Goal: Check status: Check status

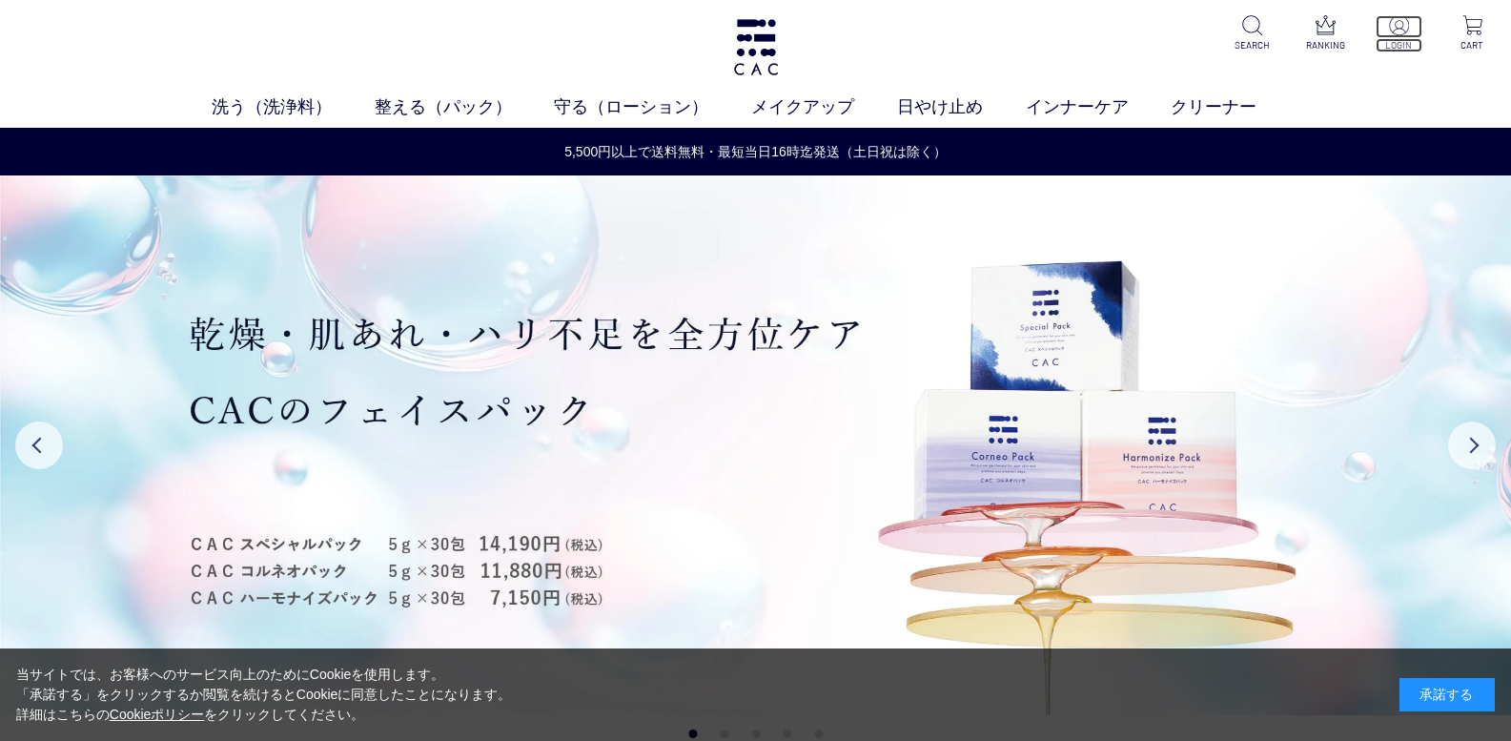
click at [1409, 33] on p at bounding box center [1398, 26] width 47 height 23
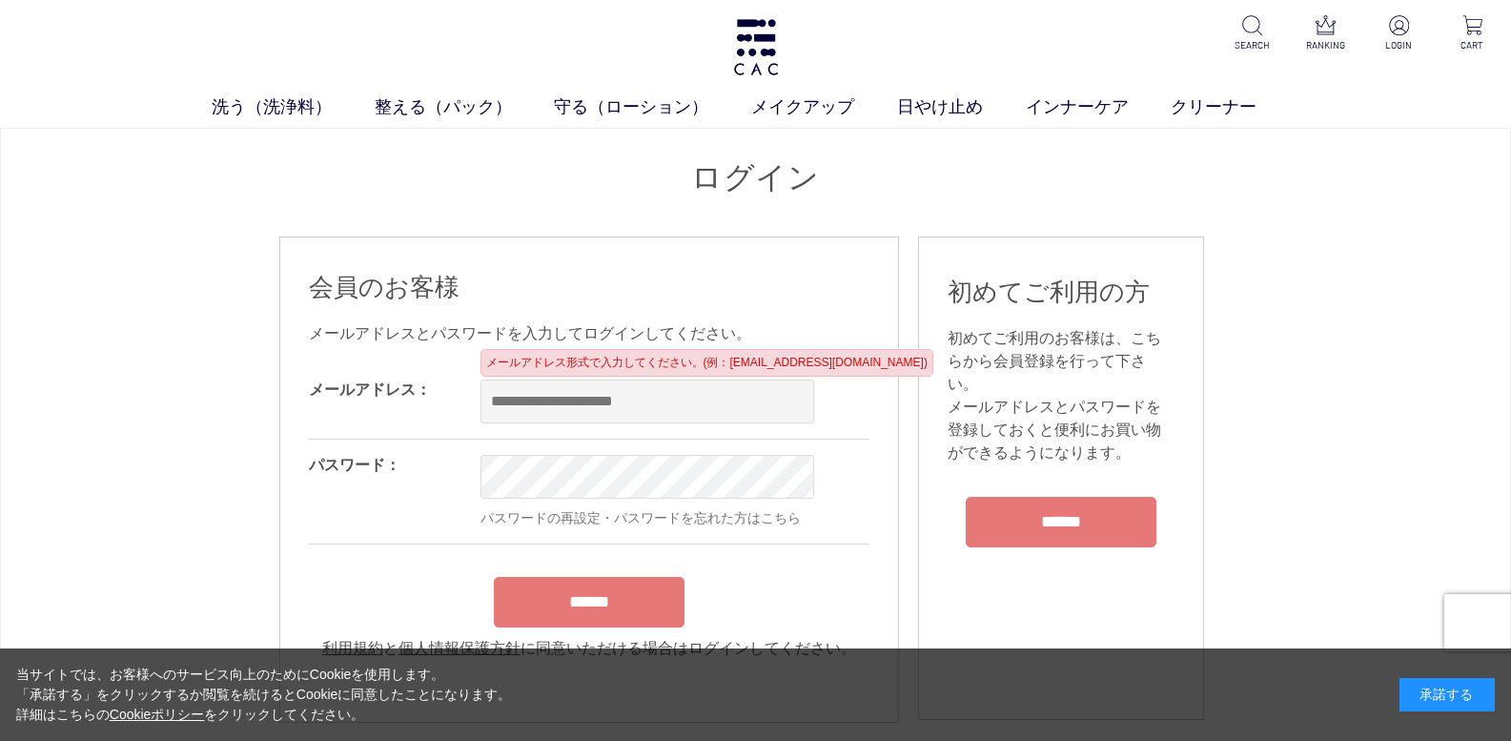
type input "**********"
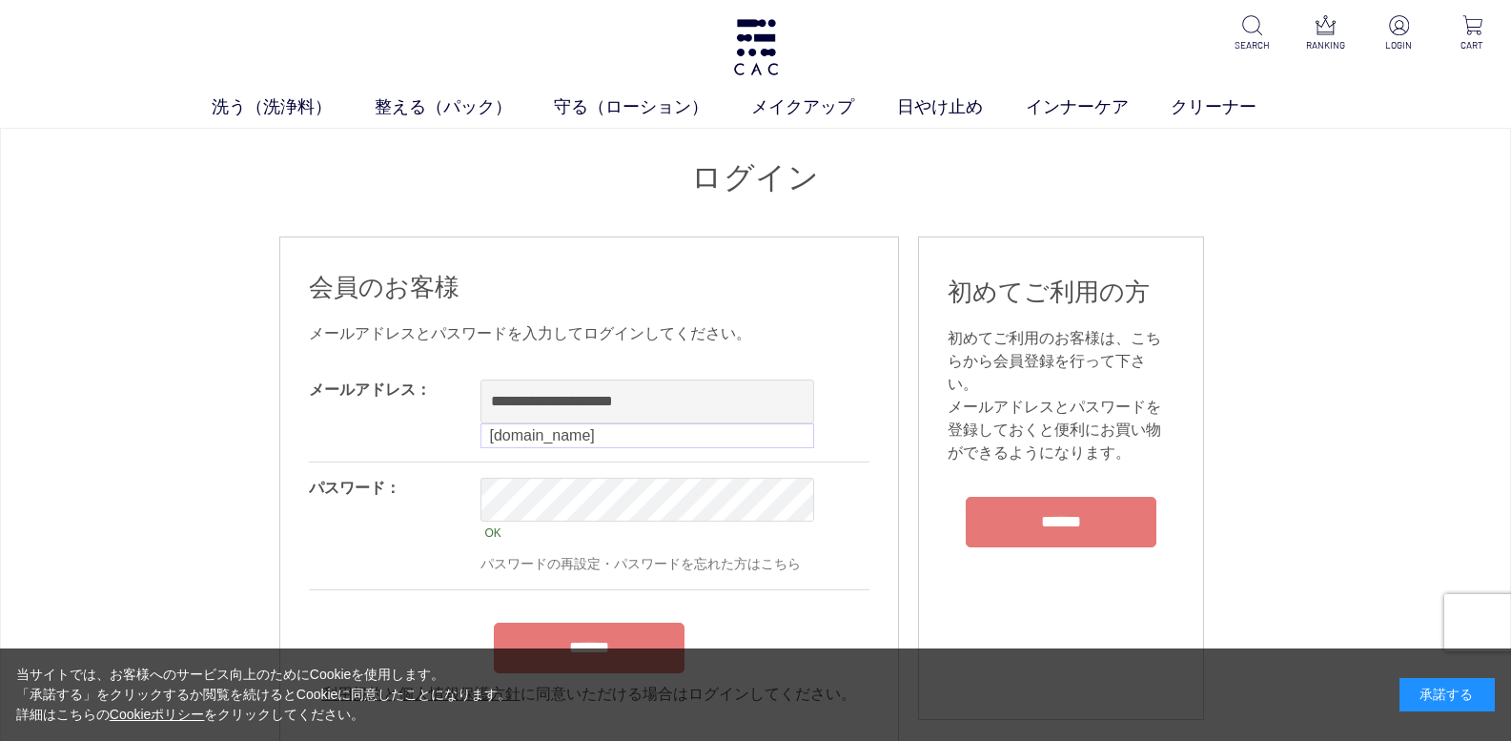
click at [605, 601] on form "**********" at bounding box center [589, 534] width 560 height 341
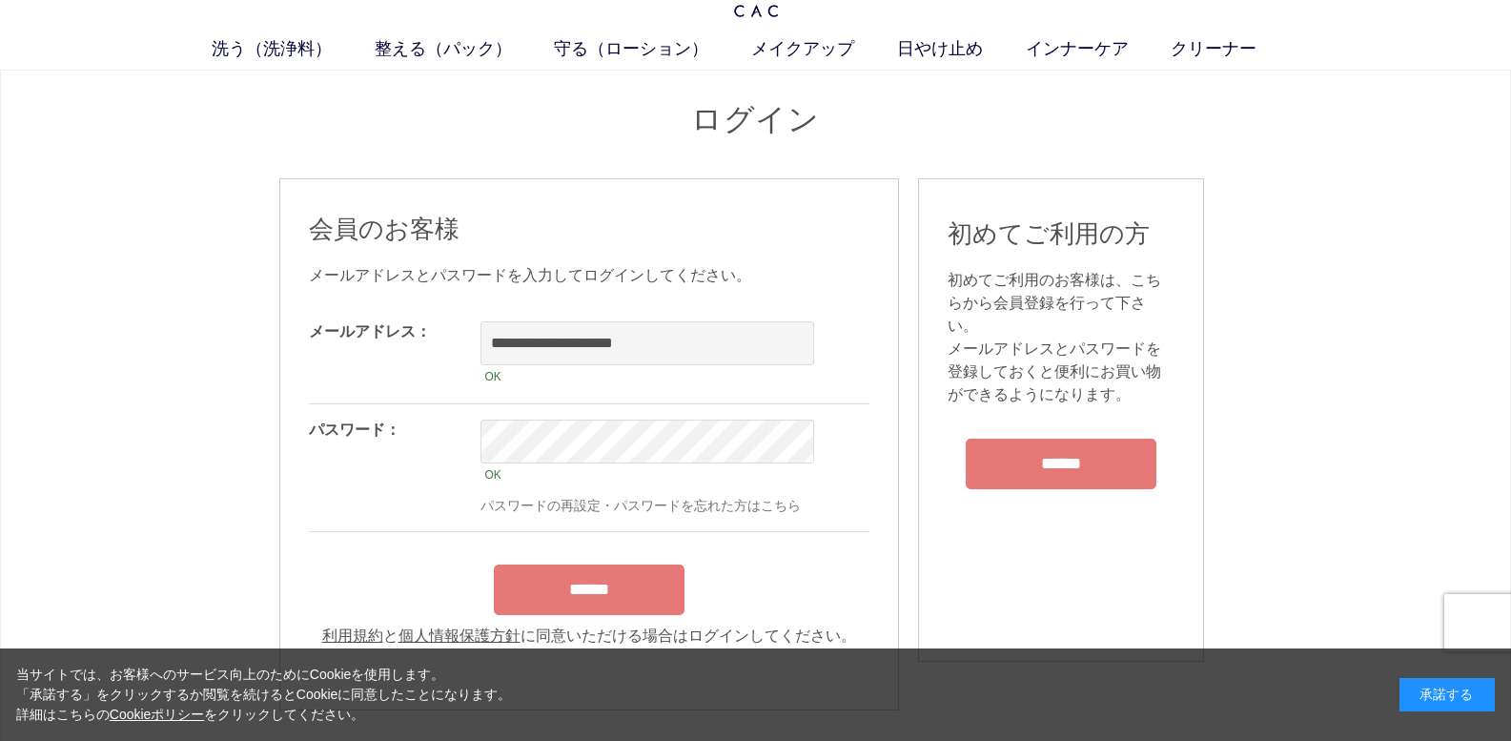
scroll to position [127, 0]
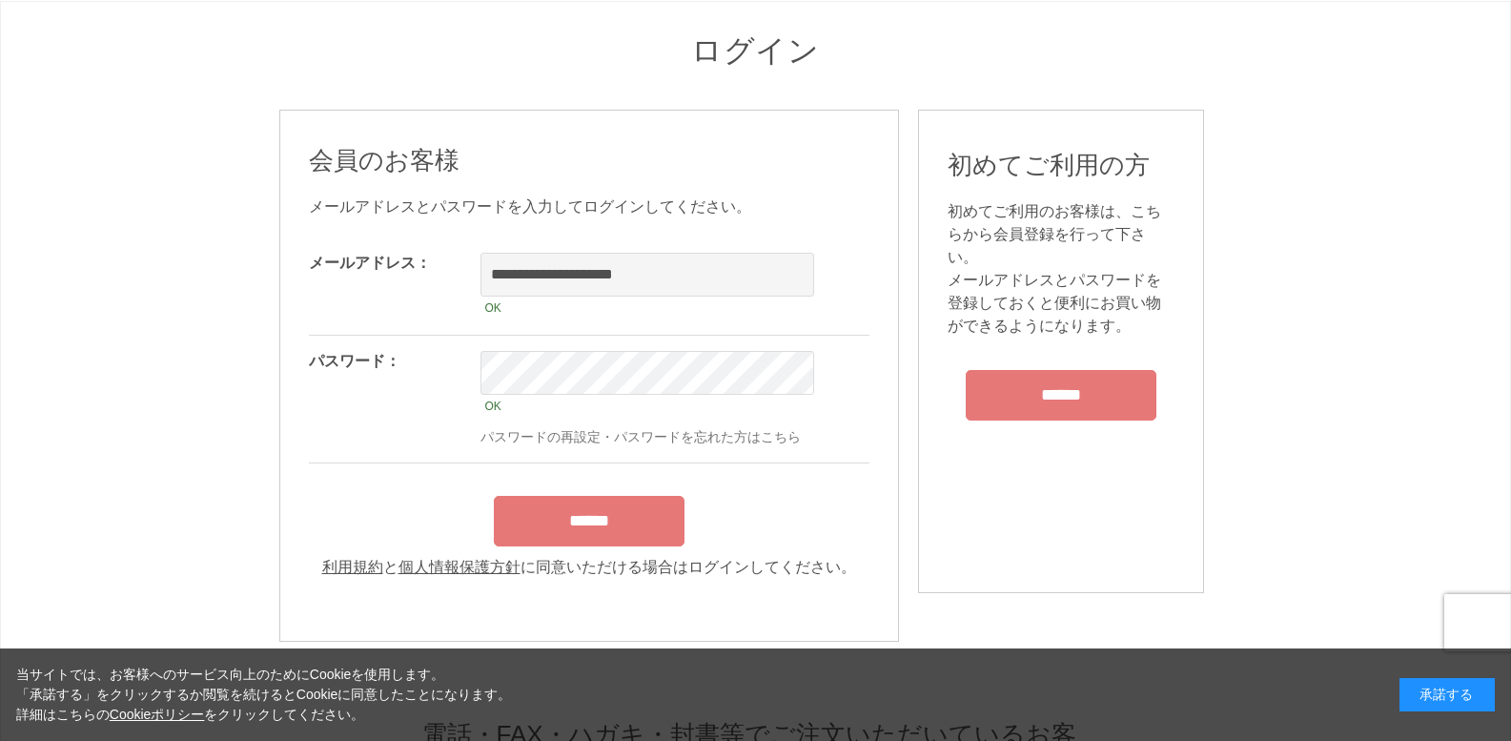
click at [617, 526] on input "******" at bounding box center [589, 521] width 191 height 51
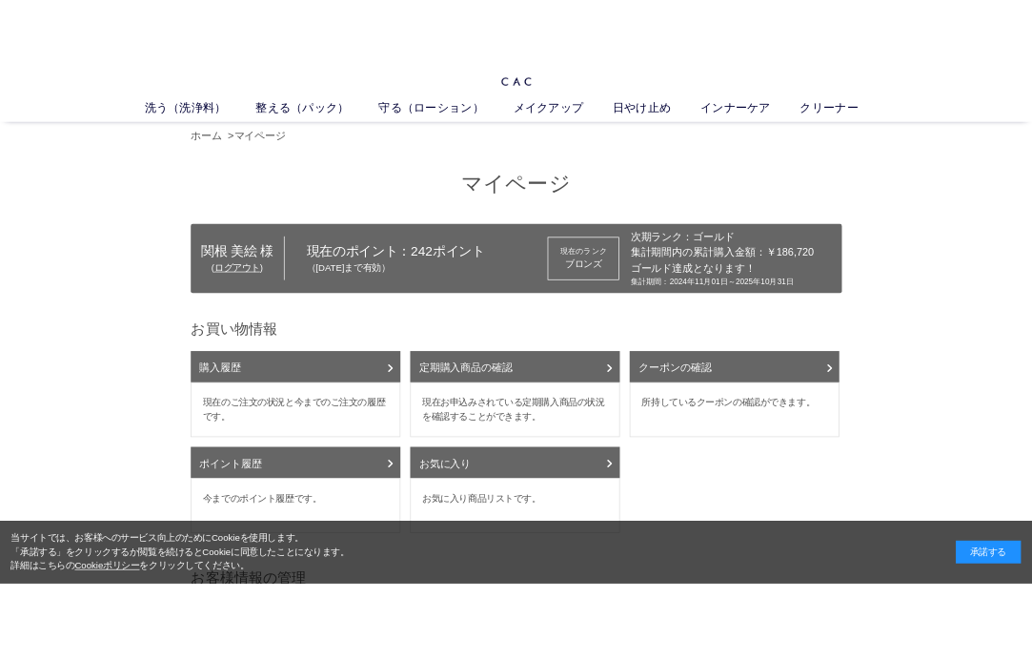
scroll to position [64, 0]
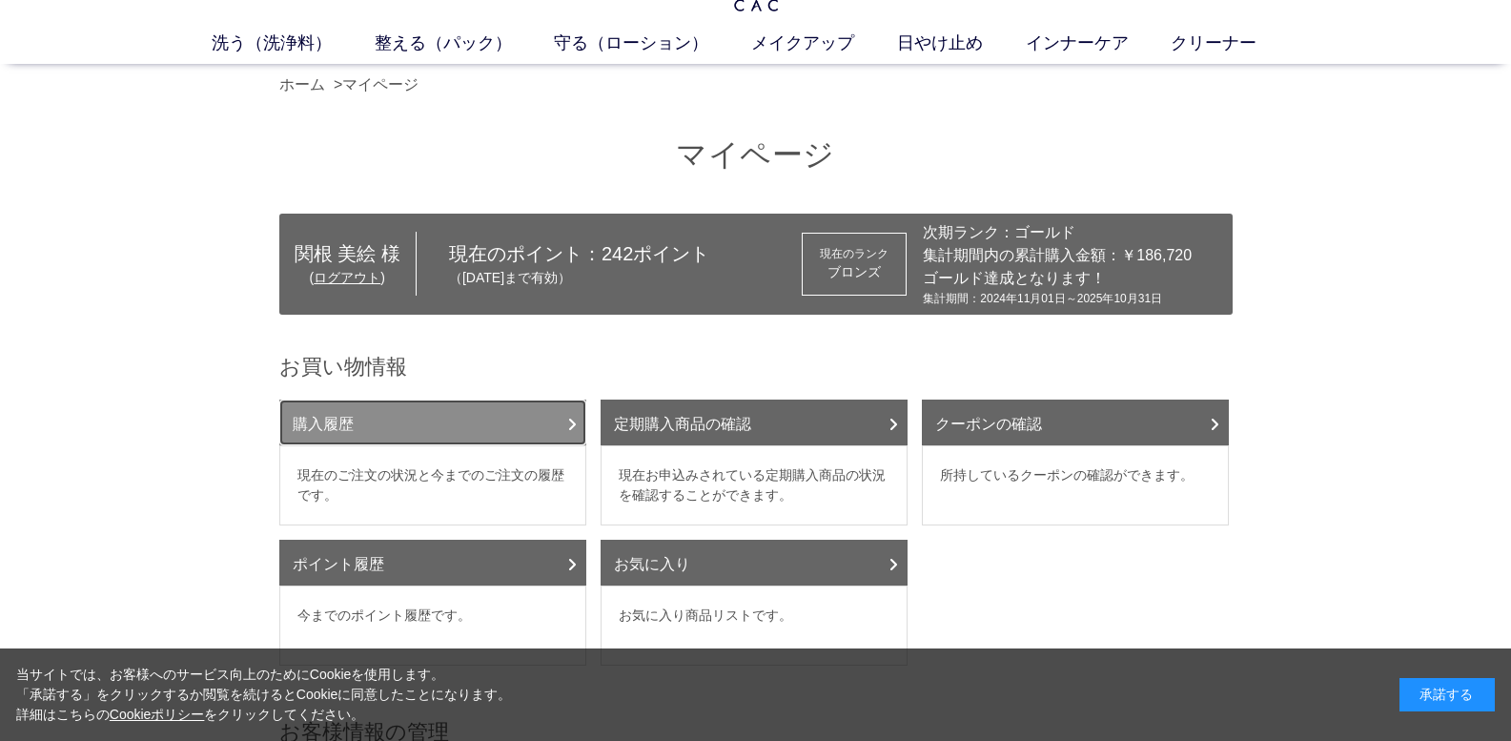
click at [515, 416] on link "購入履歴" at bounding box center [432, 422] width 307 height 46
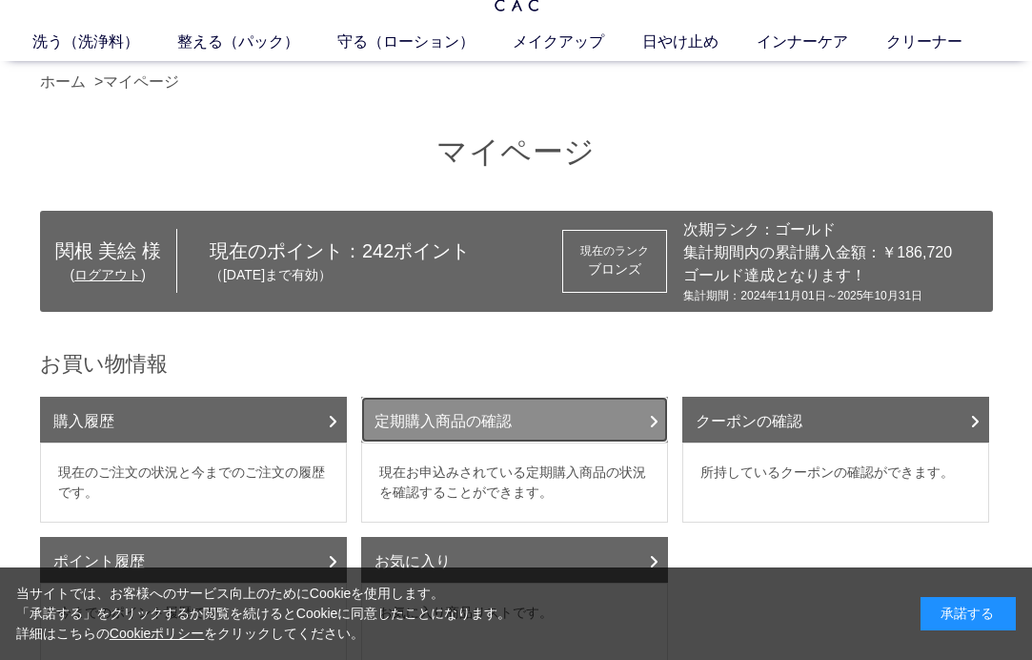
click at [457, 428] on link "定期購入商品の確認" at bounding box center [514, 419] width 307 height 46
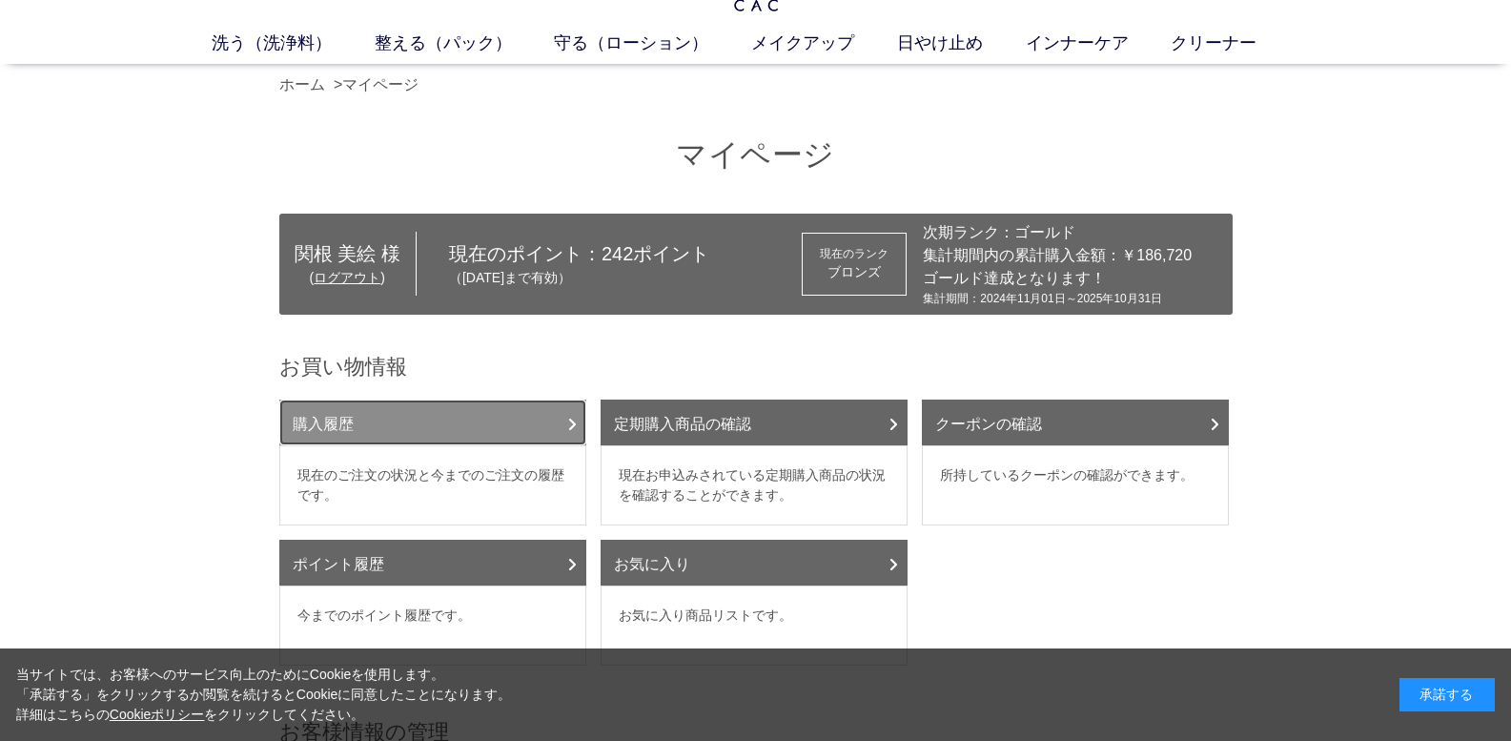
click at [428, 420] on link "購入履歴" at bounding box center [432, 422] width 307 height 46
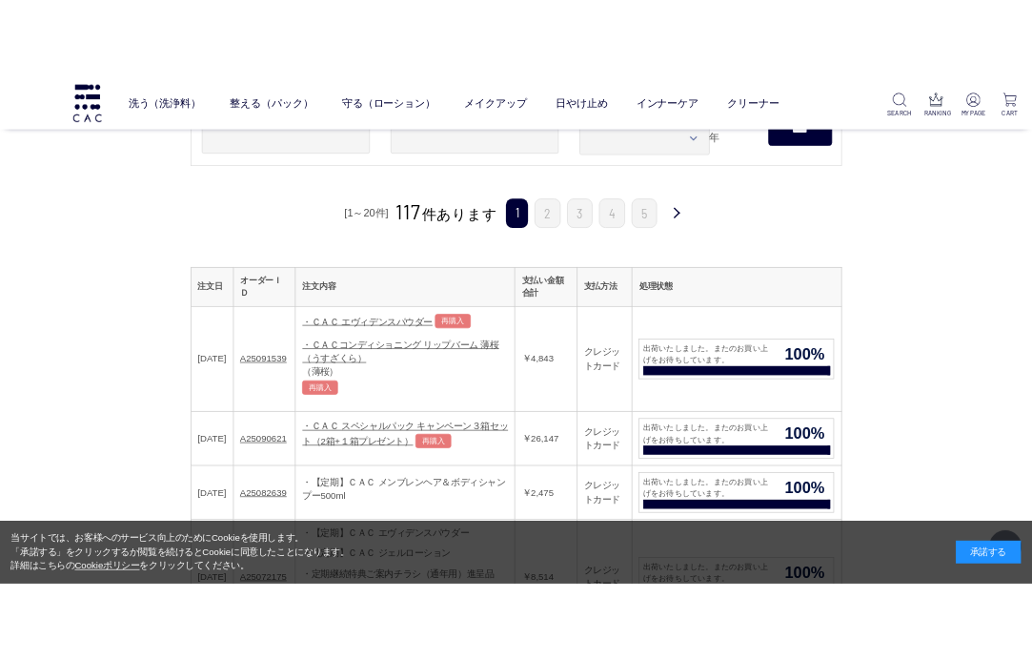
scroll to position [191, 0]
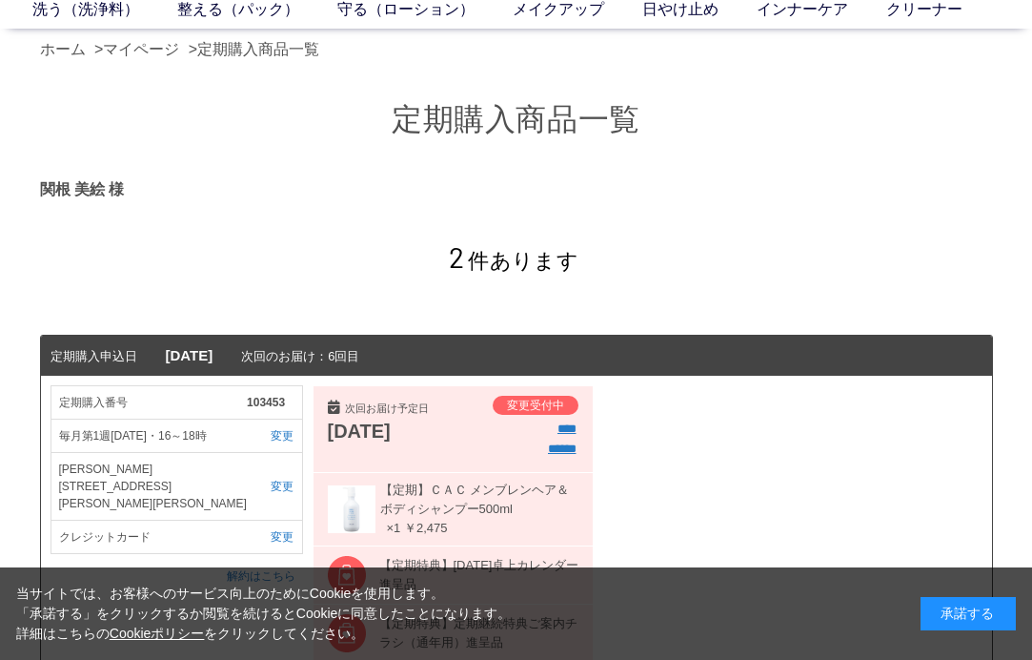
scroll to position [64, 0]
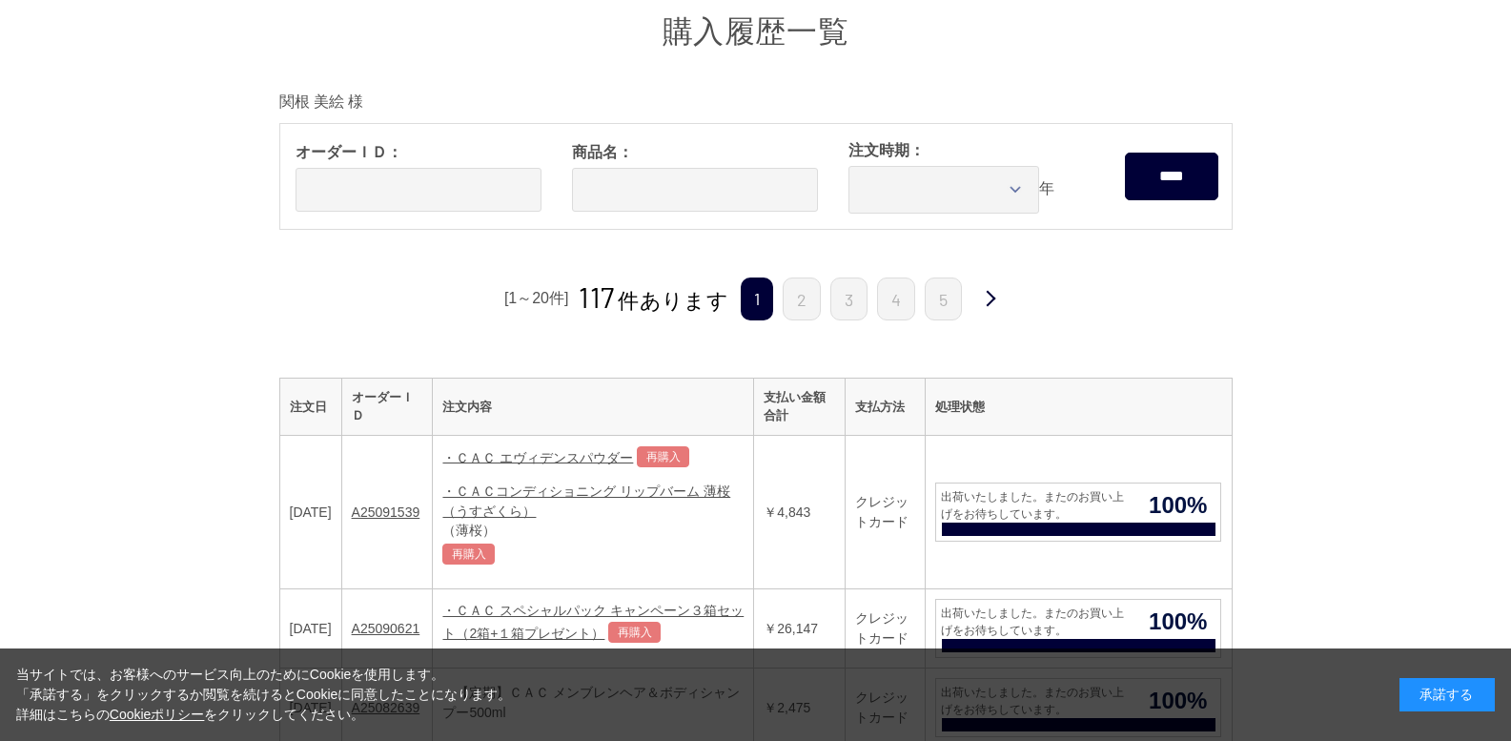
scroll to position [64, 0]
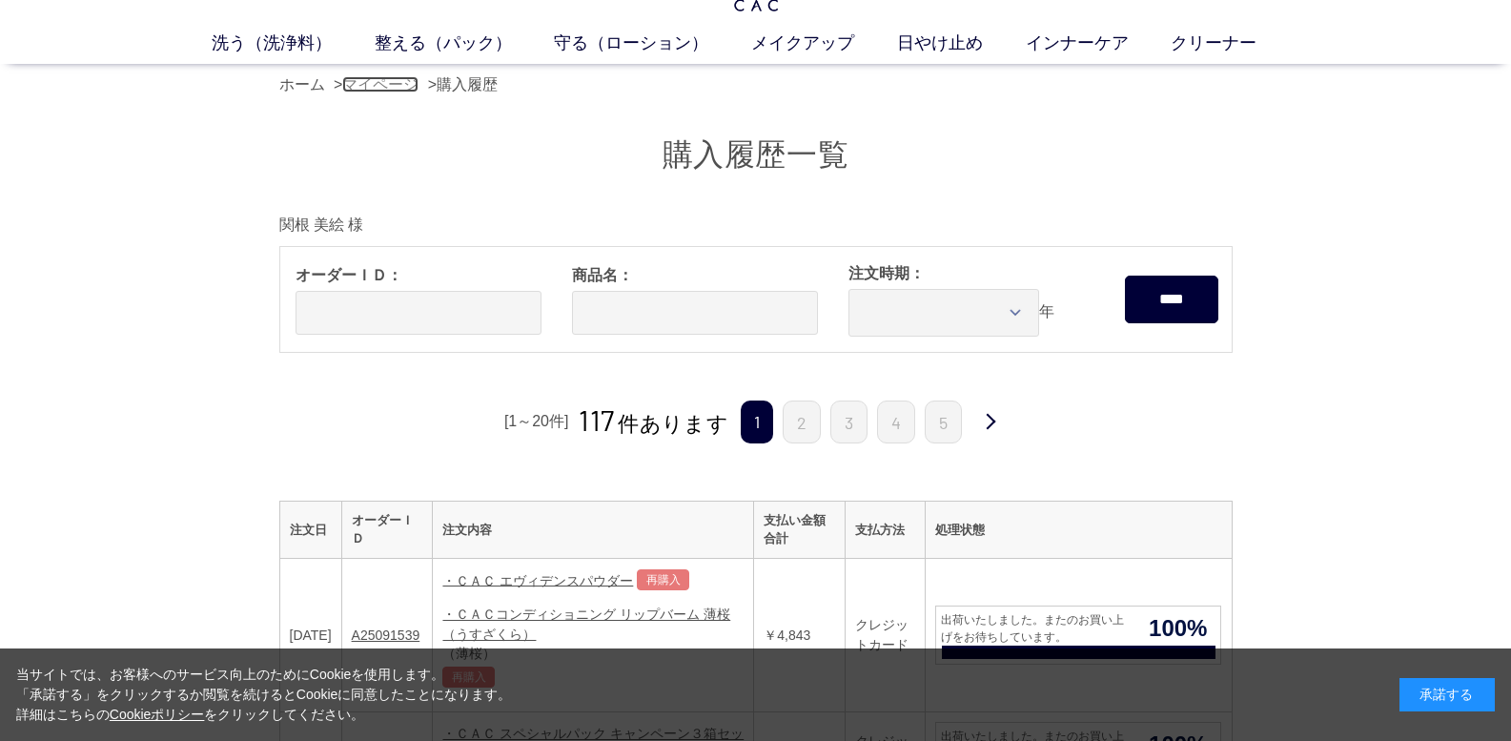
click at [386, 81] on link "マイページ" at bounding box center [380, 84] width 76 height 16
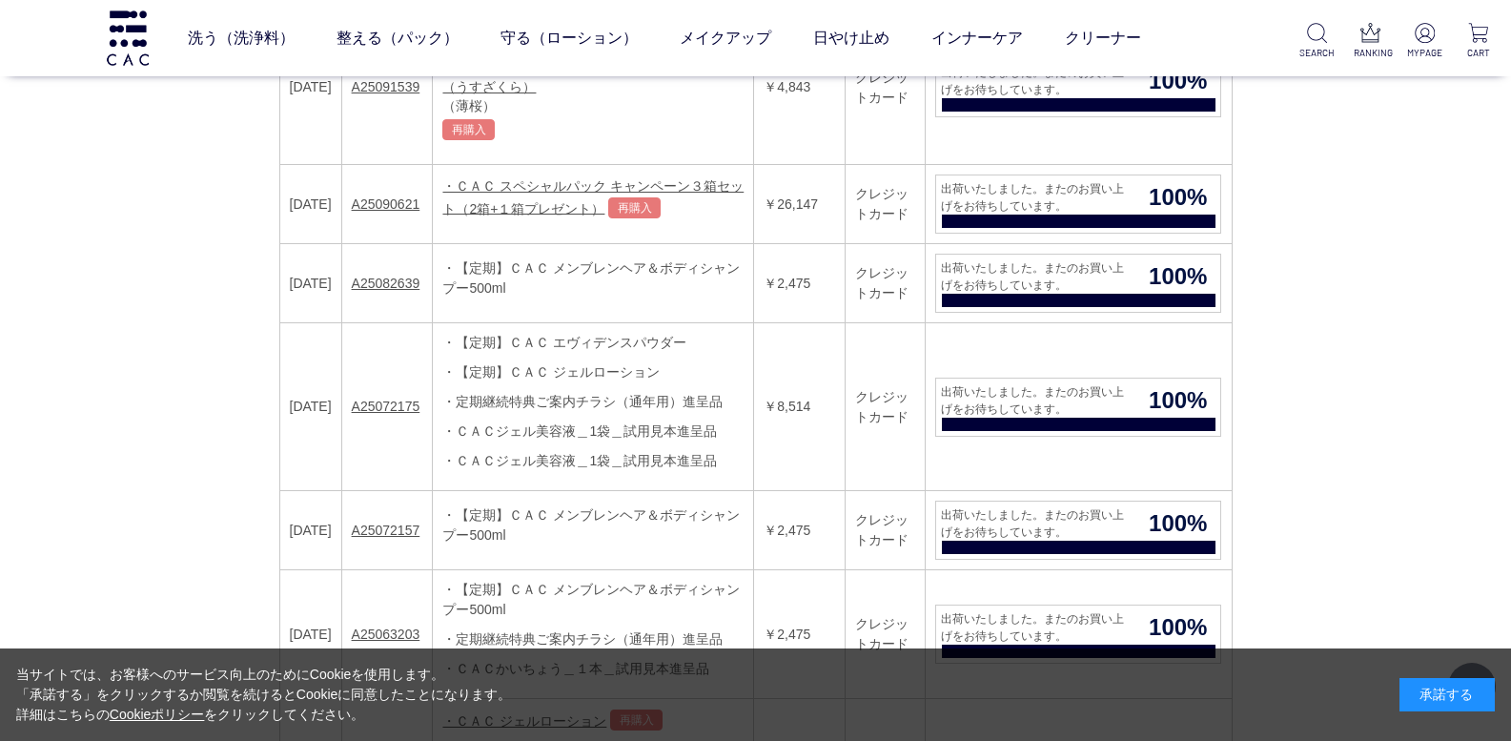
scroll to position [508, 0]
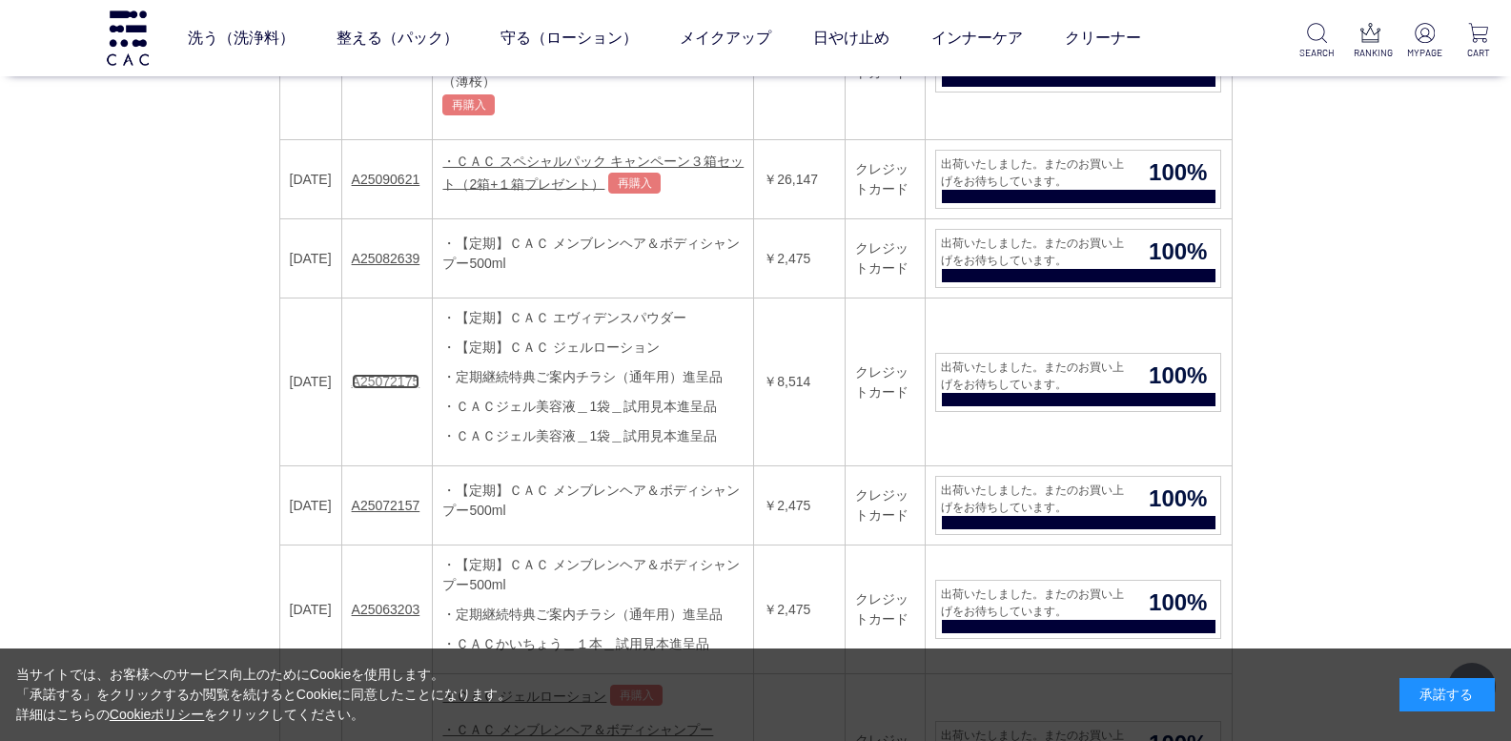
click at [416, 382] on link "A25072175" at bounding box center [386, 381] width 69 height 15
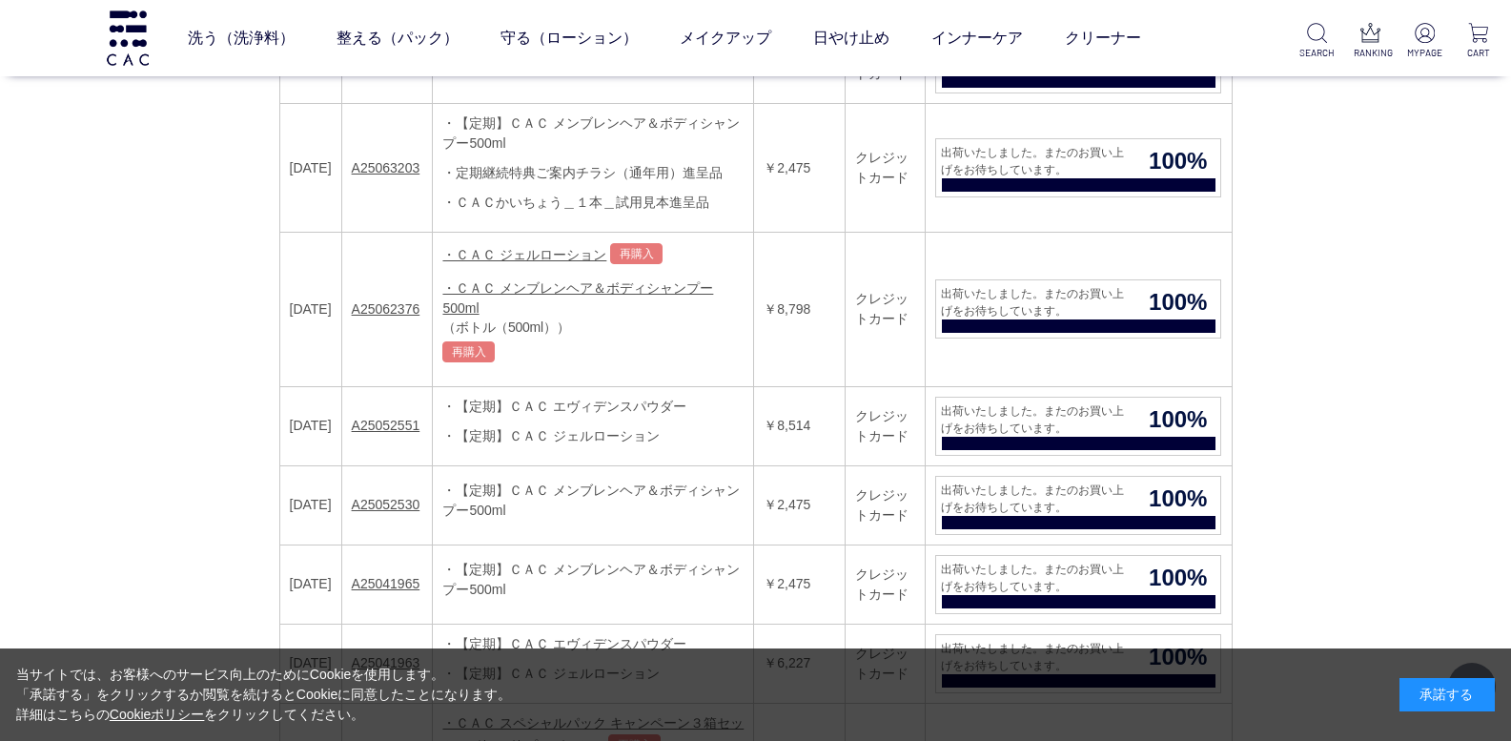
scroll to position [953, 0]
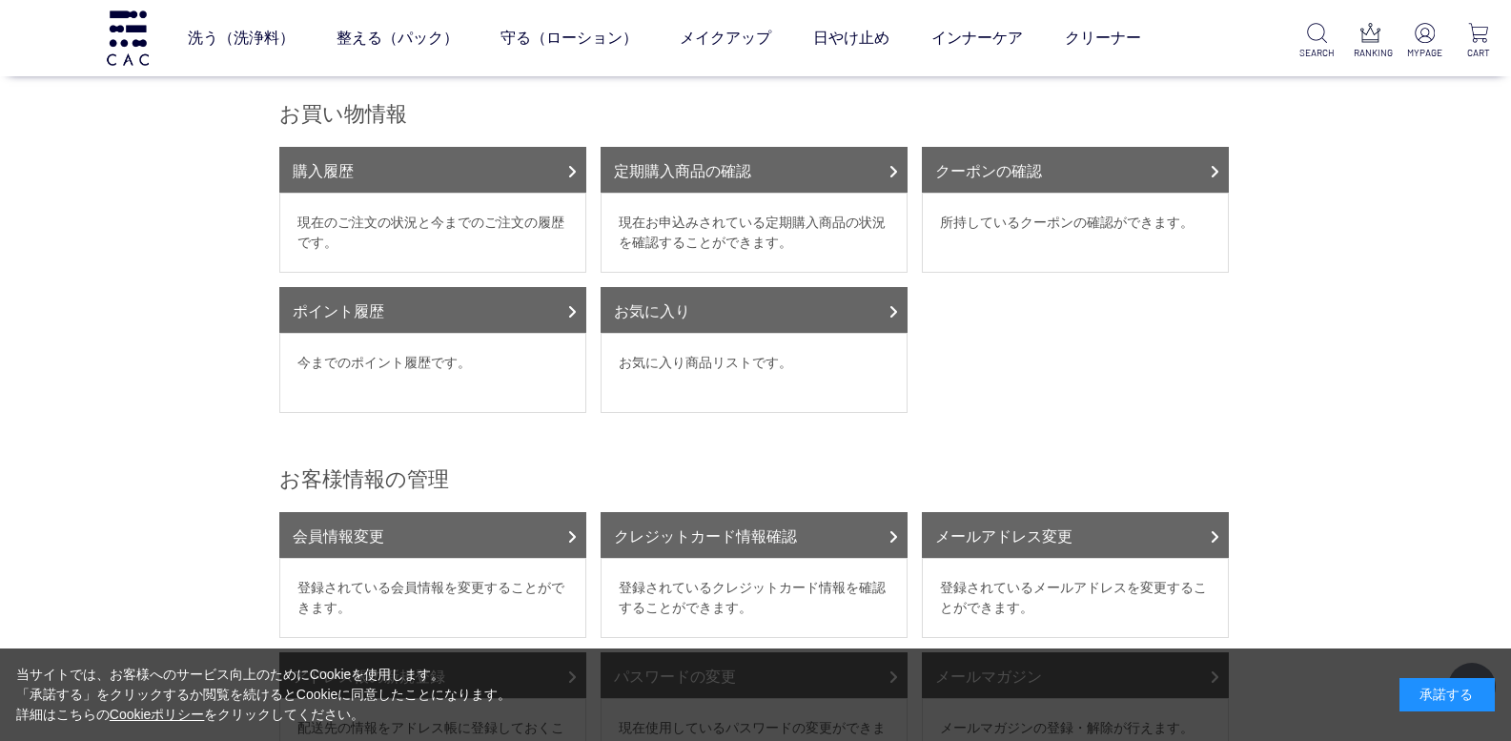
scroll to position [191, 0]
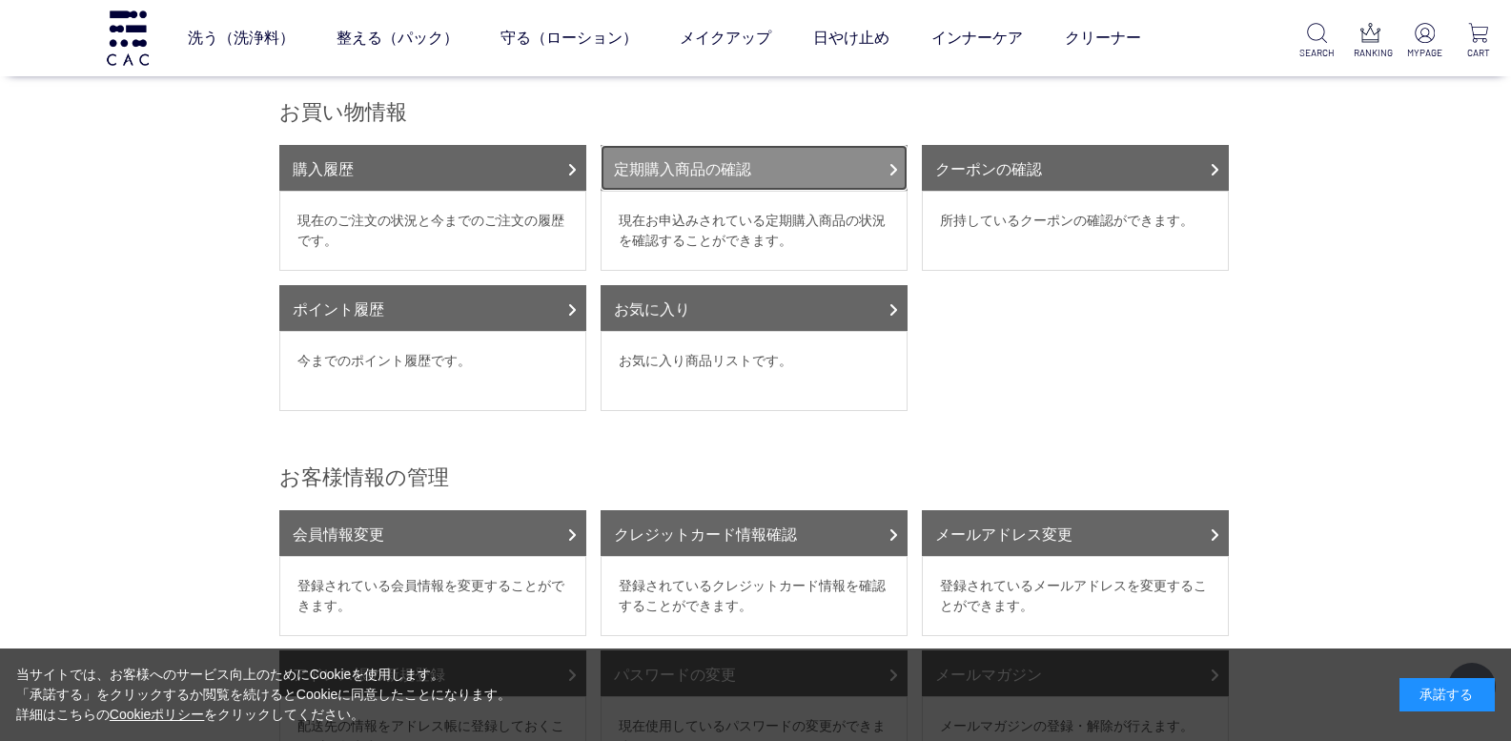
click at [735, 168] on link "定期購入商品の確認" at bounding box center [753, 168] width 307 height 46
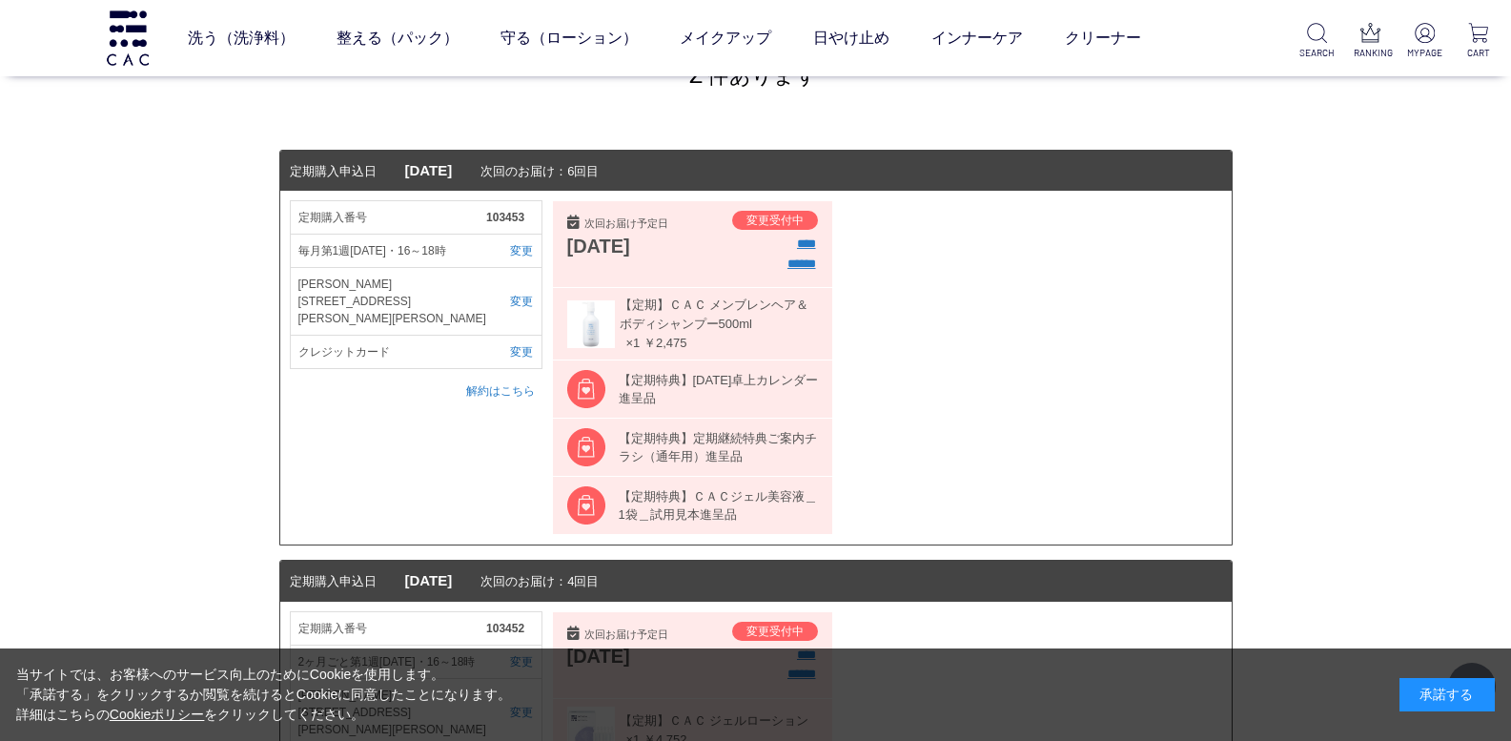
scroll to position [127, 0]
